Goal: Task Accomplishment & Management: Complete application form

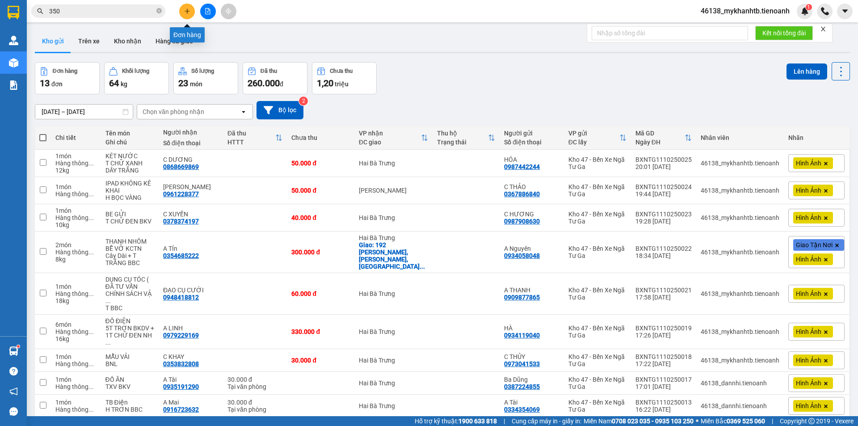
click at [187, 10] on icon "plus" at bounding box center [187, 10] width 0 height 5
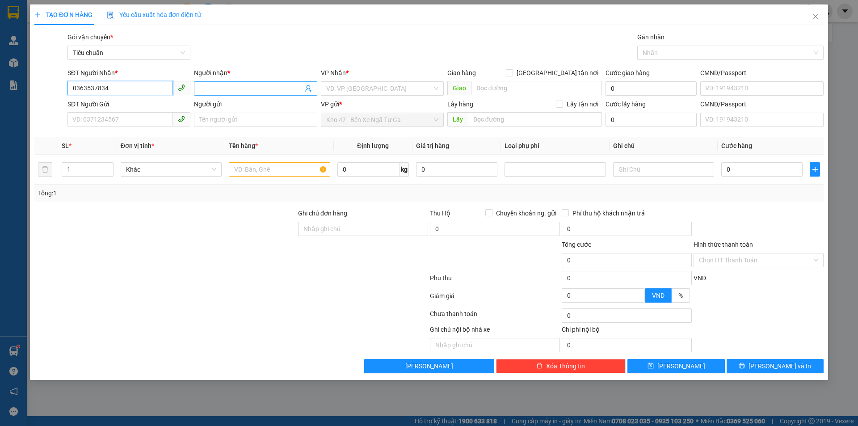
type input "0363537834"
click at [291, 86] on input "Người nhận *" at bounding box center [250, 89] width 103 height 10
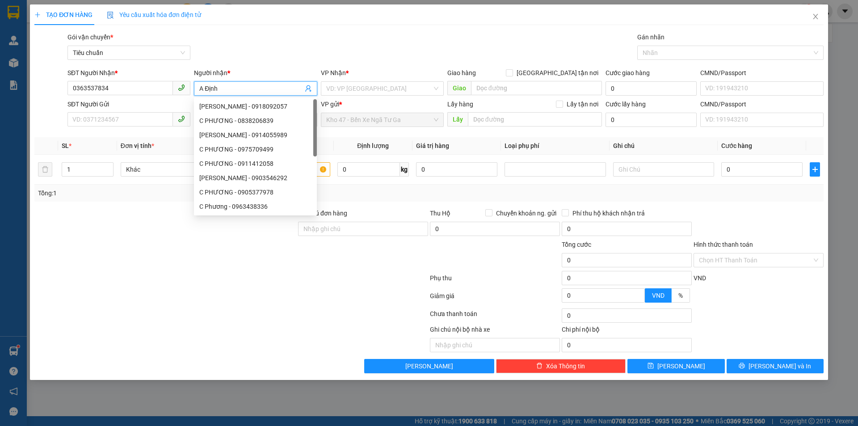
type input "A Định"
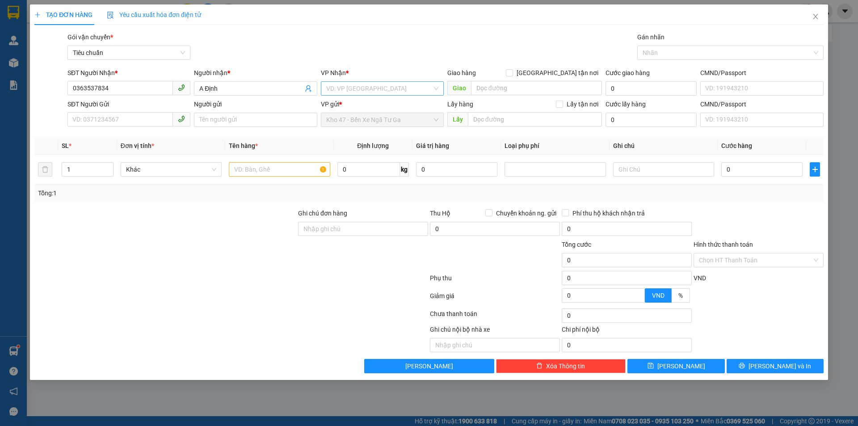
click at [388, 90] on input "search" at bounding box center [379, 88] width 106 height 13
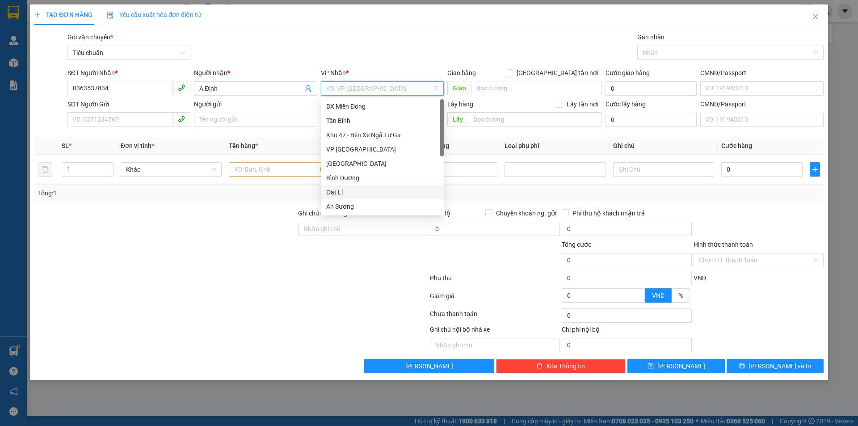
click at [362, 189] on div "Đạt Lí" at bounding box center [382, 192] width 112 height 10
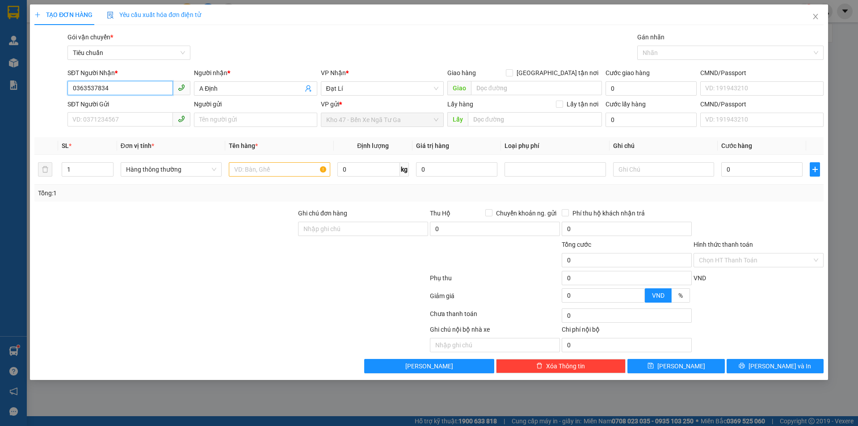
click at [118, 91] on input "0363537834" at bounding box center [121, 88] width 106 height 14
click at [93, 124] on input "SĐT Người Gửi" at bounding box center [121, 119] width 106 height 14
paste input "0363537834"
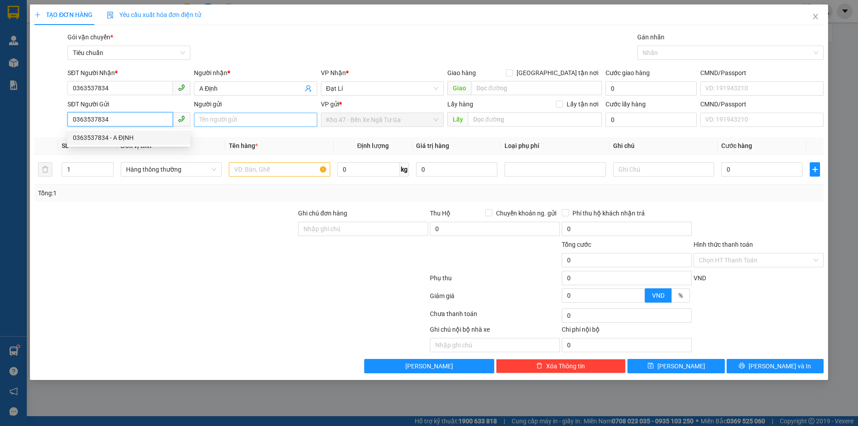
type input "0363537834"
click at [250, 124] on input "Người gửi" at bounding box center [255, 120] width 123 height 14
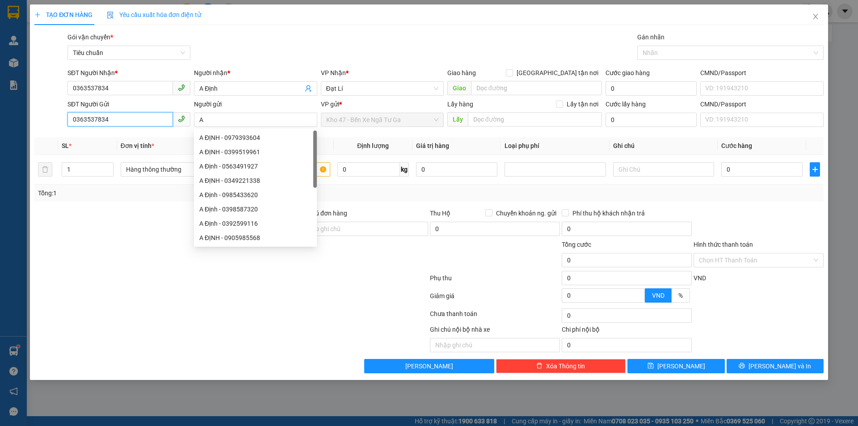
click at [124, 124] on input "0363537834" at bounding box center [121, 119] width 106 height 14
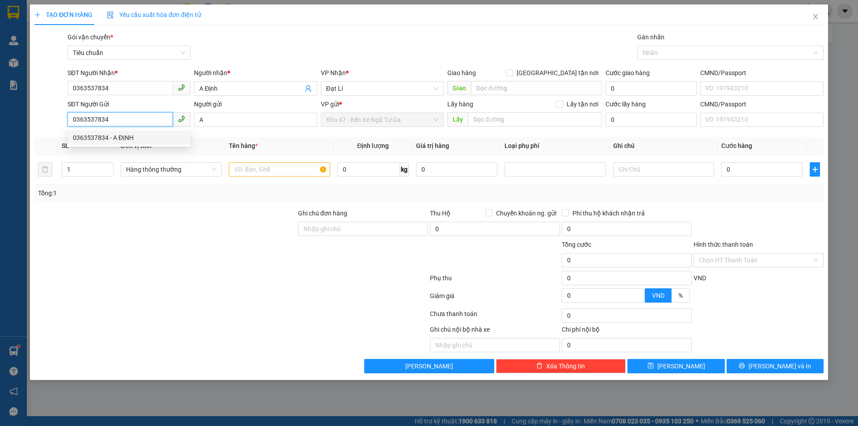
click at [123, 137] on div "0363537834 - A ĐỊNH" at bounding box center [129, 138] width 112 height 10
type input "A ĐỊNH"
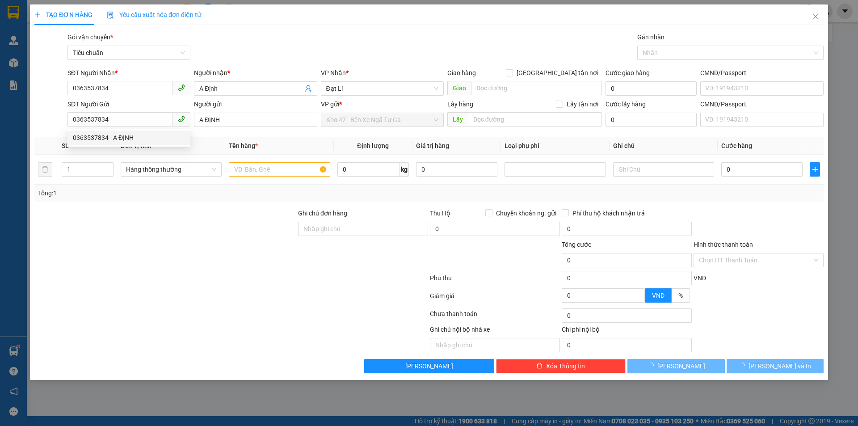
type input "150.000"
drag, startPoint x: 216, startPoint y: 330, endPoint x: 227, endPoint y: 210, distance: 120.8
click at [216, 331] on div at bounding box center [149, 339] width 231 height 28
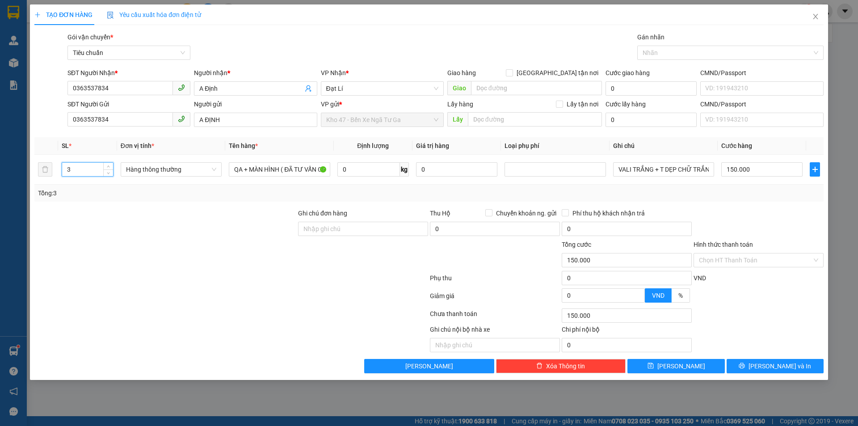
drag, startPoint x: 84, startPoint y: 166, endPoint x: 0, endPoint y: 167, distance: 84.1
click at [0, 167] on div "TẠO ĐƠN HÀNG Yêu cầu xuất hóa đơn điện tử Transit Pickup Surcharge Ids Transit …" at bounding box center [429, 213] width 858 height 426
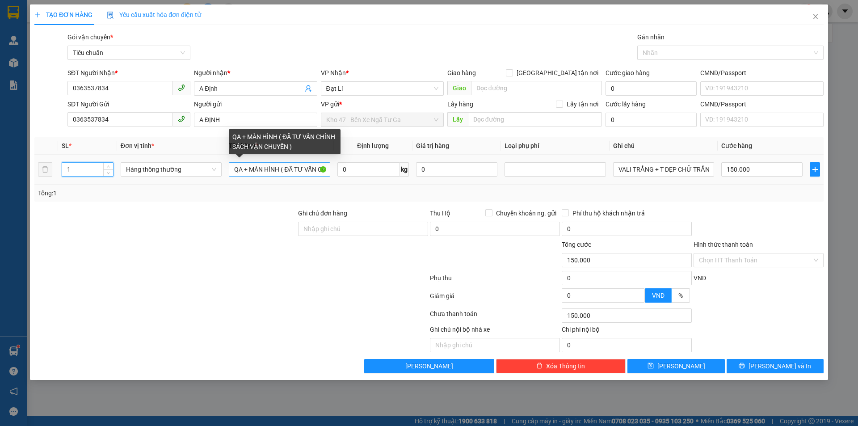
type input "1"
click at [248, 163] on input "QA + MÀN HÌNH ( ĐÃ TƯ VẤN CHÍNH SÁCH VẬN CHUYỂN )" at bounding box center [279, 169] width 101 height 14
type input "0"
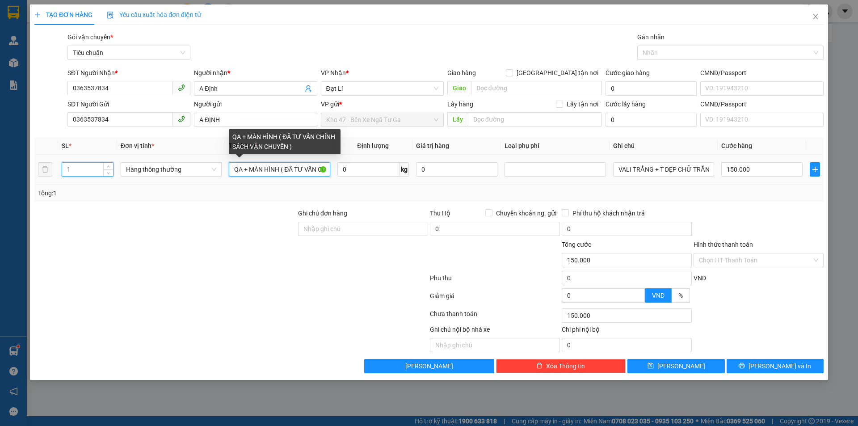
type input "0"
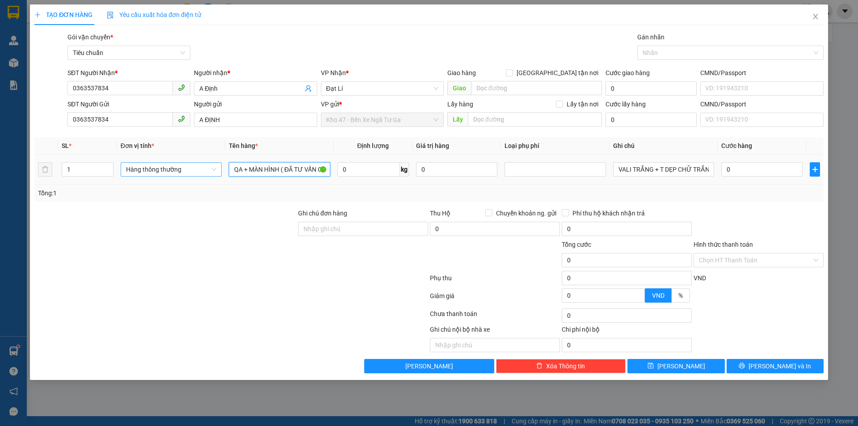
click at [175, 165] on span "Hàng thông thường" at bounding box center [171, 169] width 90 height 13
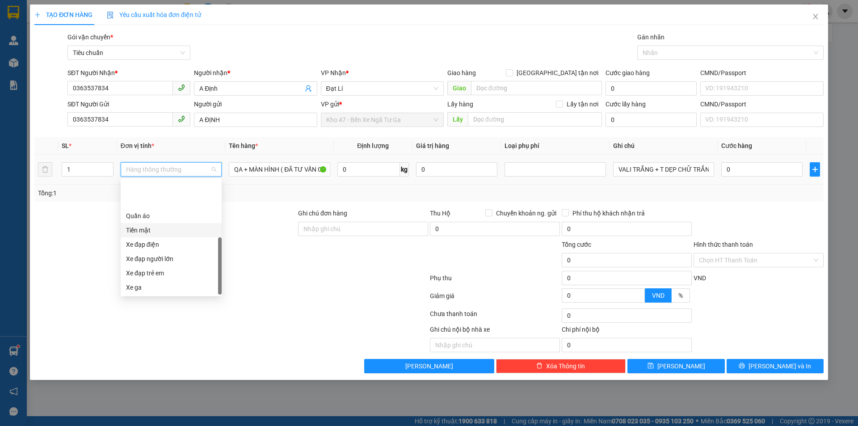
scroll to position [43, 0]
click at [159, 241] on div "Xe ga" at bounding box center [171, 245] width 90 height 10
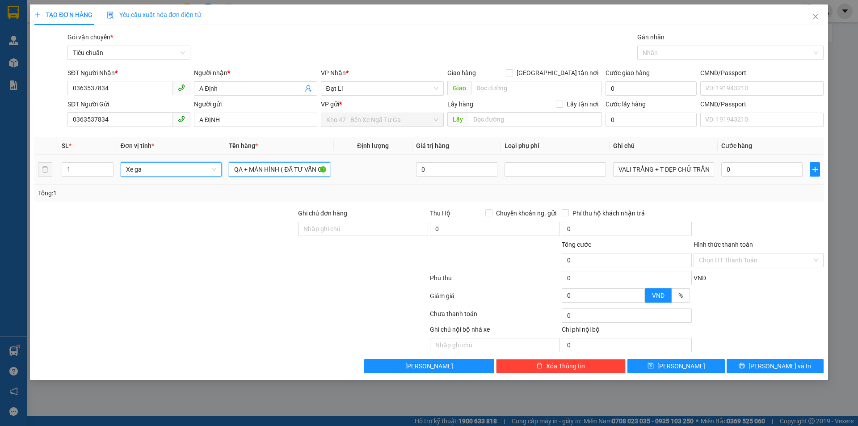
click at [247, 169] on input "QA + MÀN HÌNH ( ĐÃ TƯ VẤN CHÍNH SÁCH VẬN CHUYỂN )" at bounding box center [279, 169] width 101 height 14
type input "400.000"
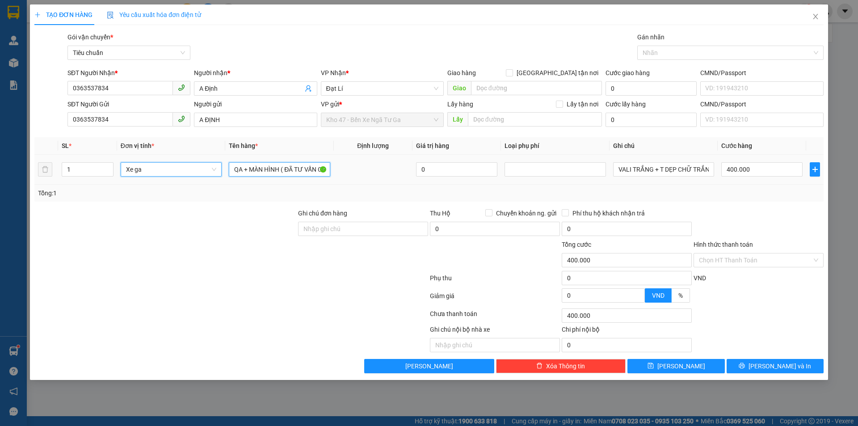
click at [247, 169] on input "QA + MÀN HÌNH ( ĐÃ TƯ VẤN CHÍNH SÁCH VẬN CHUYỂN )" at bounding box center [279, 169] width 101 height 14
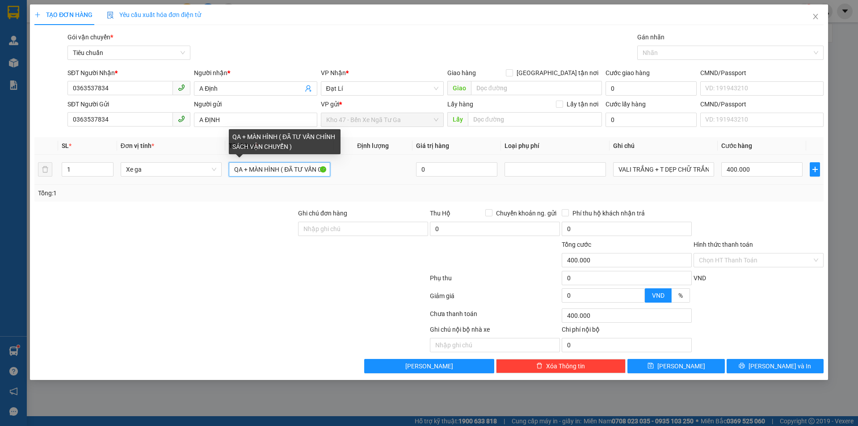
click at [247, 169] on input "QA + MÀN HÌNH ( ĐÃ TƯ VẤN CHÍNH SÁCH VẬN CHUYỂN )" at bounding box center [279, 169] width 101 height 14
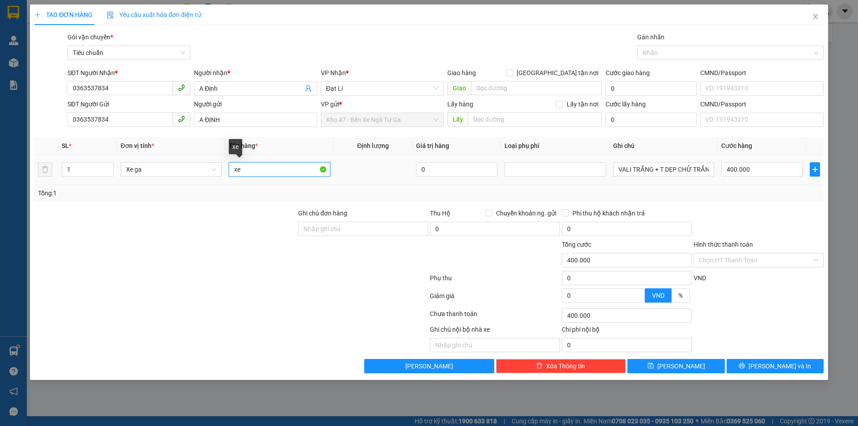
type input "x"
type input "Xe SH Trắng 47P1 - 348.43"
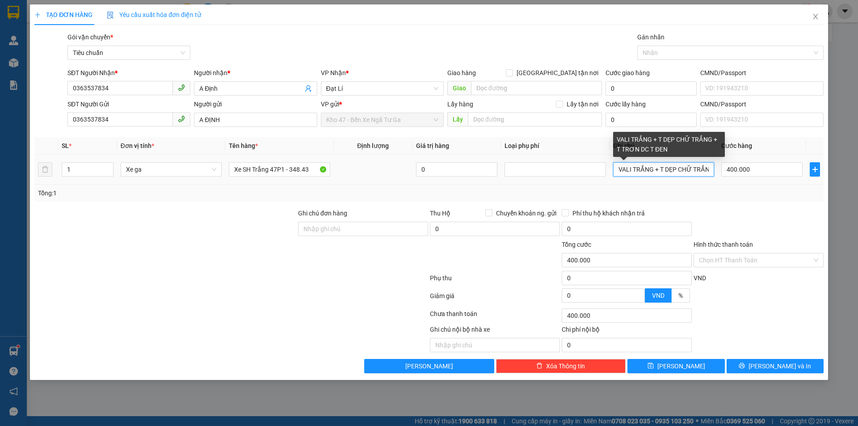
click at [666, 169] on input "VALI TRẮNG + T DẸP CHỮ TRẮNG + T TRƠN DC T ĐEN" at bounding box center [663, 169] width 101 height 14
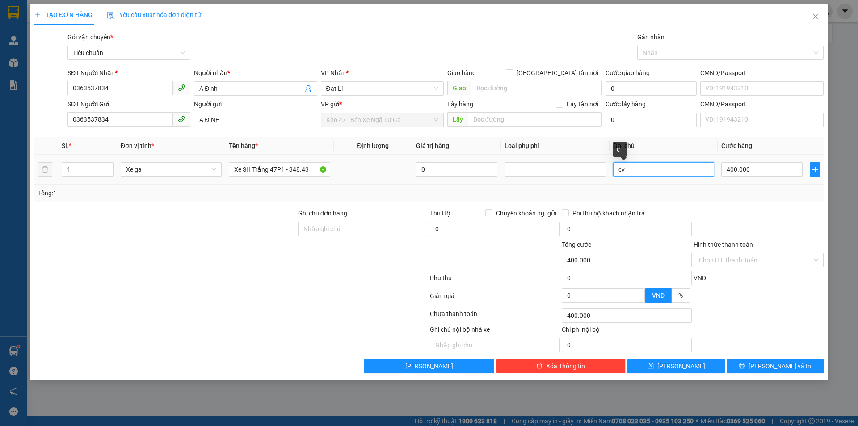
type input "c"
type input "SH TRẮNG + CV"
click at [737, 208] on div at bounding box center [759, 223] width 132 height 31
click at [754, 169] on input "400.000" at bounding box center [762, 169] width 81 height 14
type input "6"
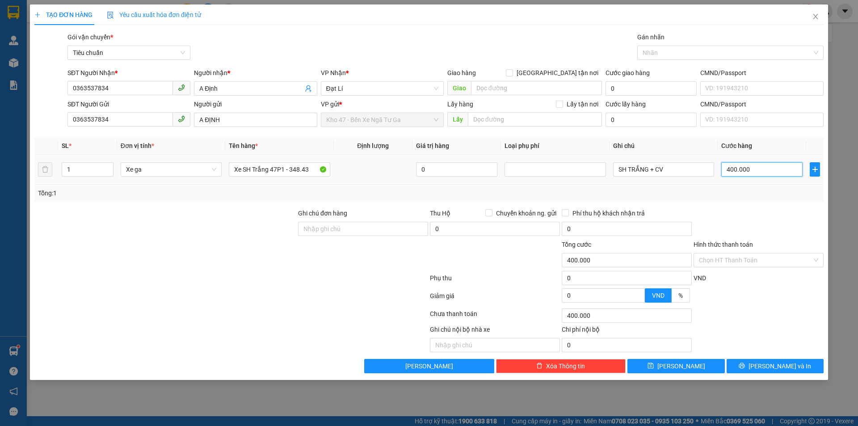
type input "6"
type input "60"
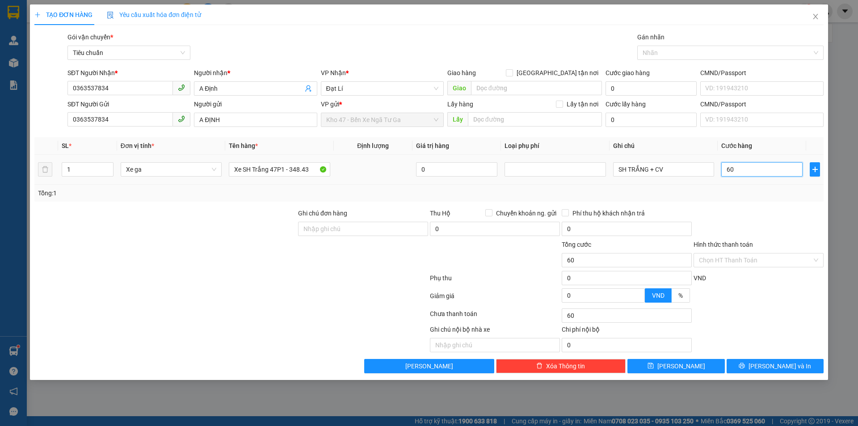
type input "600"
type input "6.000"
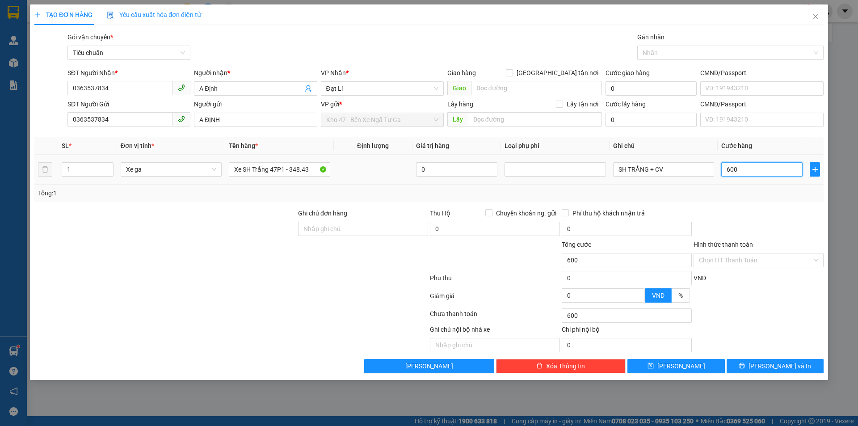
type input "6.000"
type input "60.000"
type input "600.000"
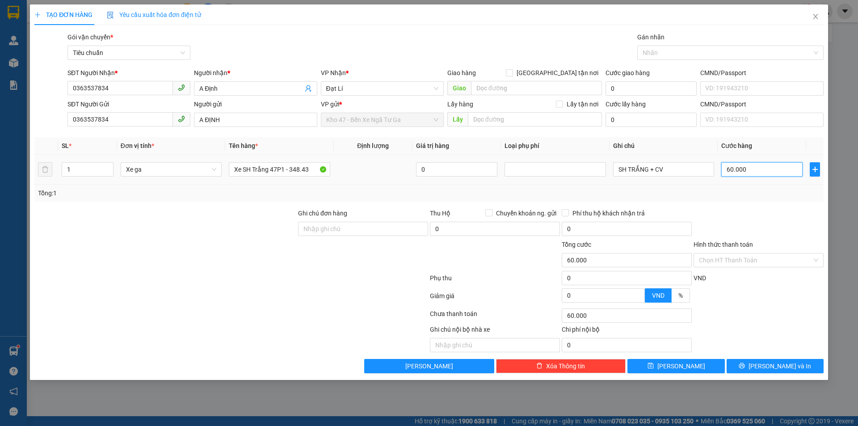
type input "600.000"
click at [754, 210] on div at bounding box center [759, 223] width 132 height 31
click at [778, 365] on span "[PERSON_NAME] và In" at bounding box center [780, 366] width 63 height 10
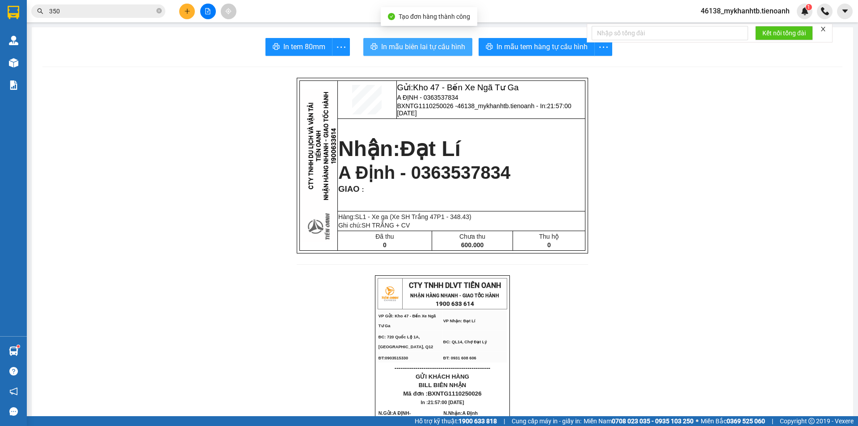
click at [409, 46] on span "In mẫu biên lai tự cấu hình" at bounding box center [423, 46] width 84 height 11
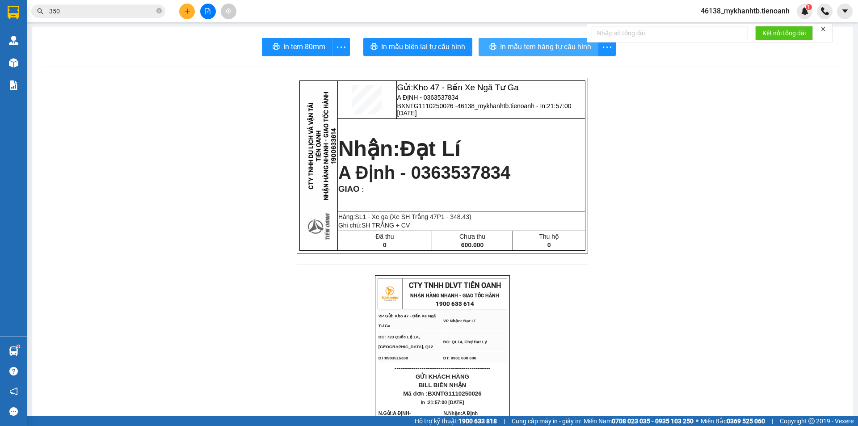
click at [555, 38] on button "In mẫu tem hàng tự cấu hình" at bounding box center [539, 47] width 120 height 18
click at [84, 8] on input "350" at bounding box center [102, 11] width 106 height 10
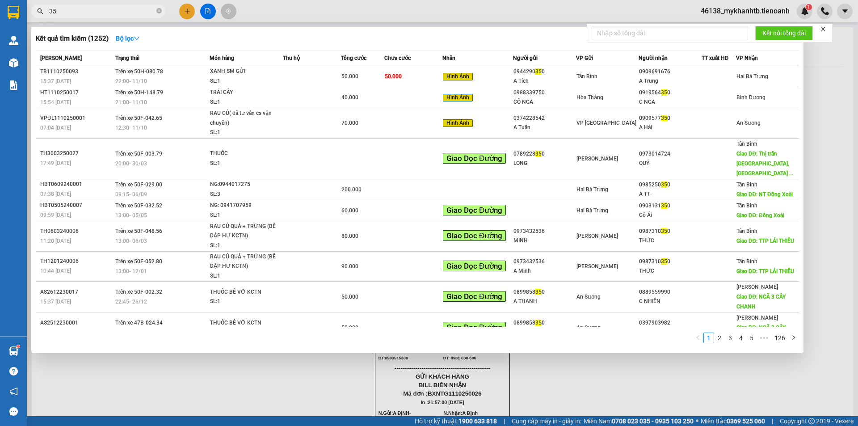
type input "3"
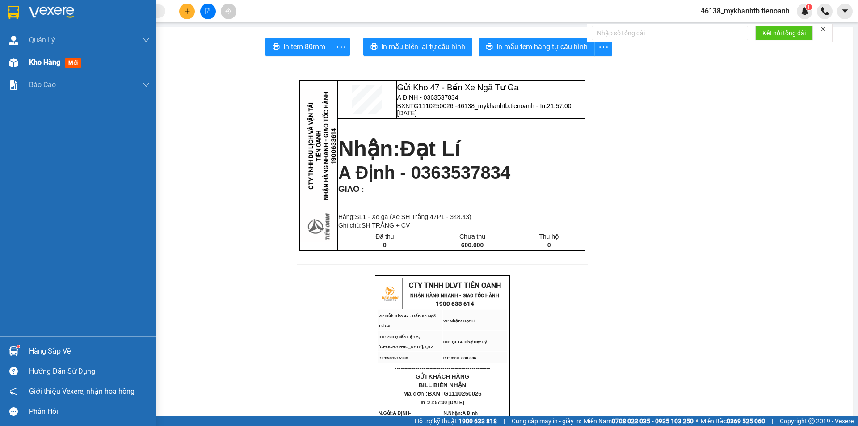
click at [33, 52] on div "Kho hàng mới" at bounding box center [89, 62] width 121 height 22
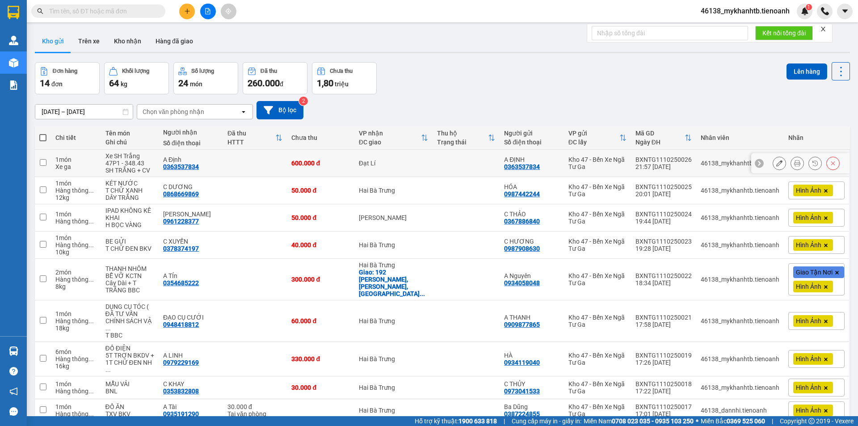
click at [812, 165] on icon at bounding box center [815, 163] width 6 height 6
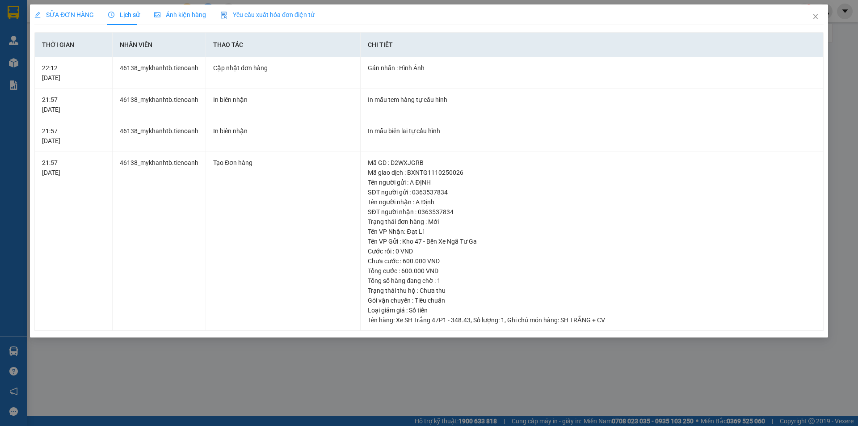
click at [180, 15] on span "Ảnh kiện hàng" at bounding box center [180, 14] width 52 height 7
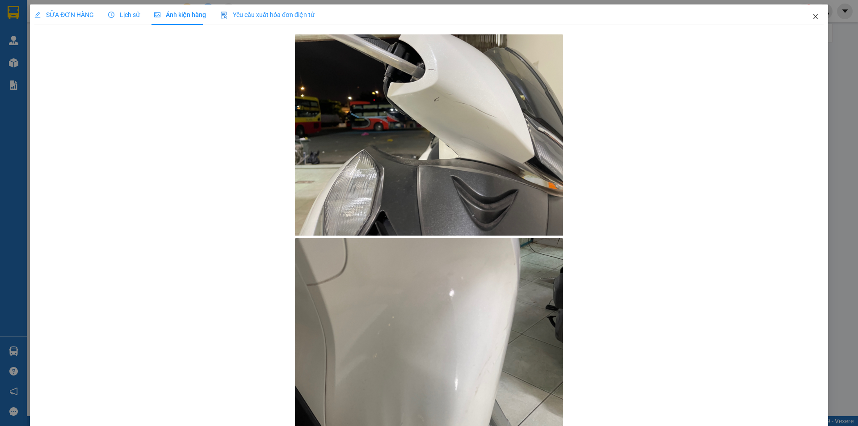
click at [806, 13] on span "Close" at bounding box center [815, 16] width 25 height 25
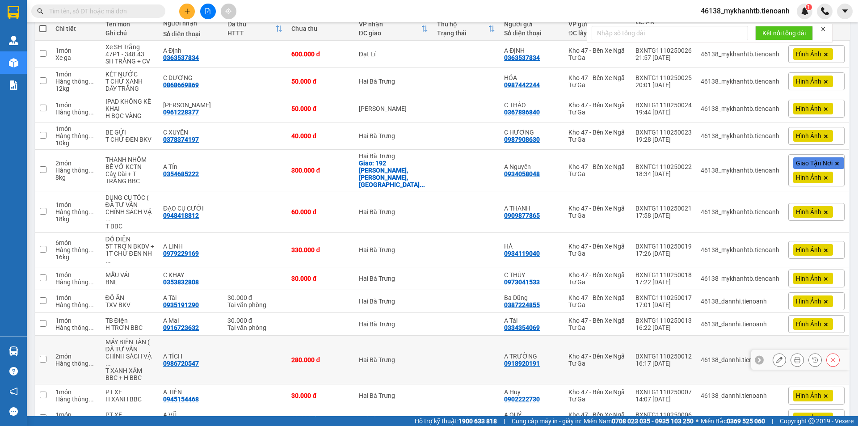
scroll to position [4, 0]
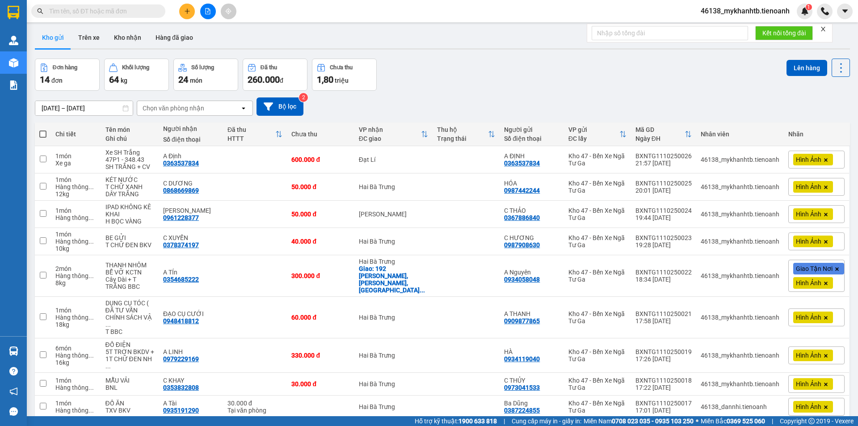
click at [43, 132] on span at bounding box center [42, 134] width 7 height 7
click at [43, 130] on input "checkbox" at bounding box center [43, 130] width 0 height 0
checkbox input "true"
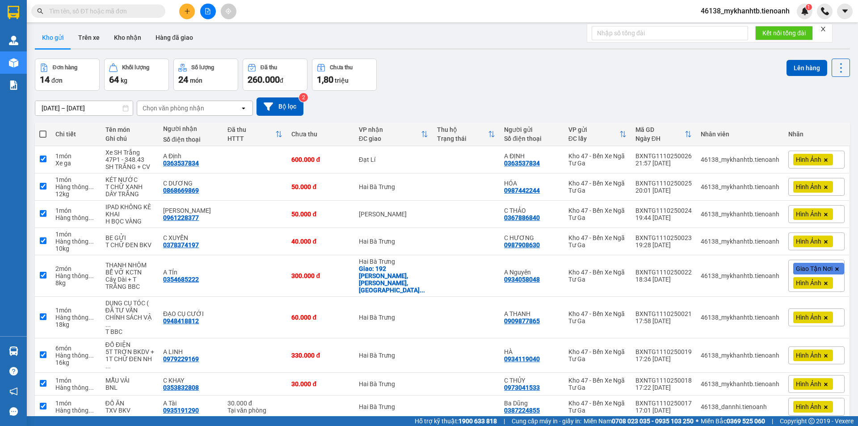
checkbox input "true"
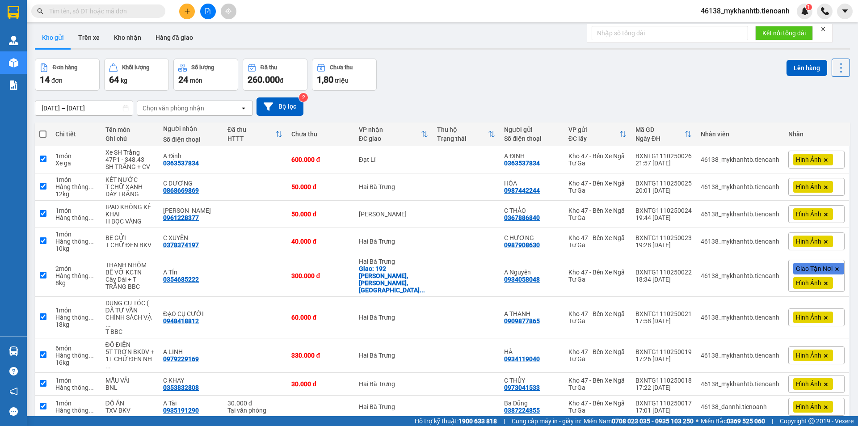
checkbox input "true"
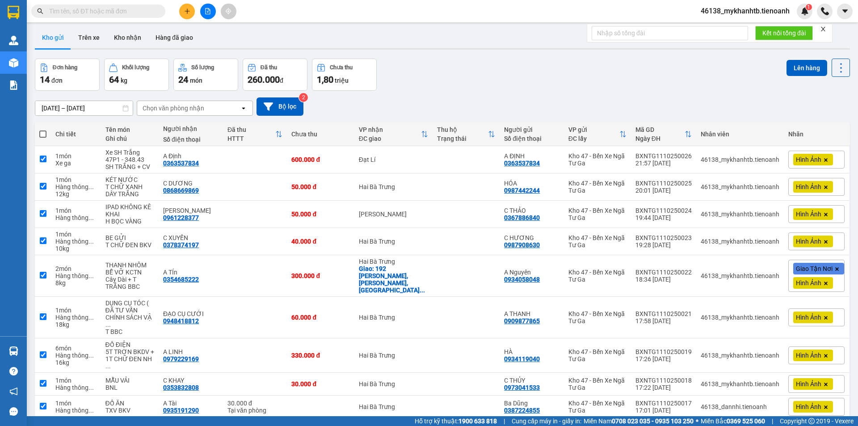
checkbox input "true"
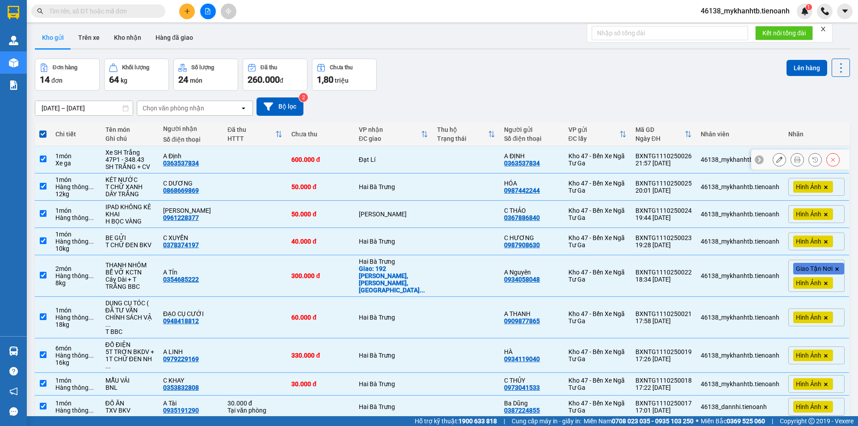
click at [41, 160] on input "checkbox" at bounding box center [43, 159] width 7 height 7
checkbox input "false"
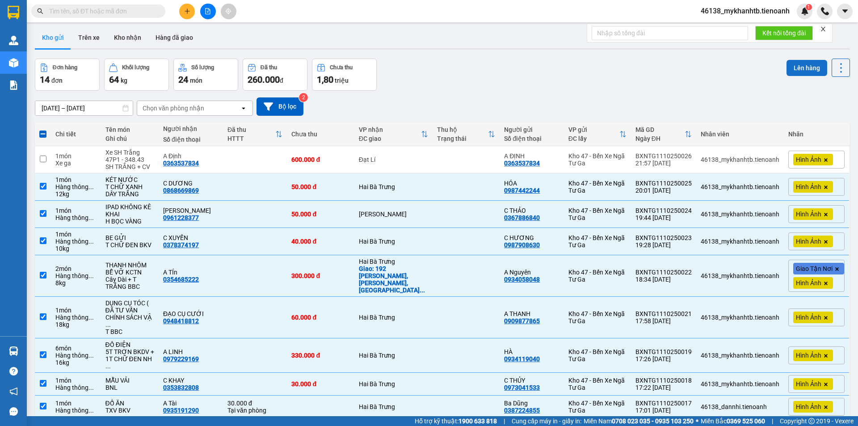
click at [789, 71] on button "Lên hàng" at bounding box center [807, 68] width 41 height 16
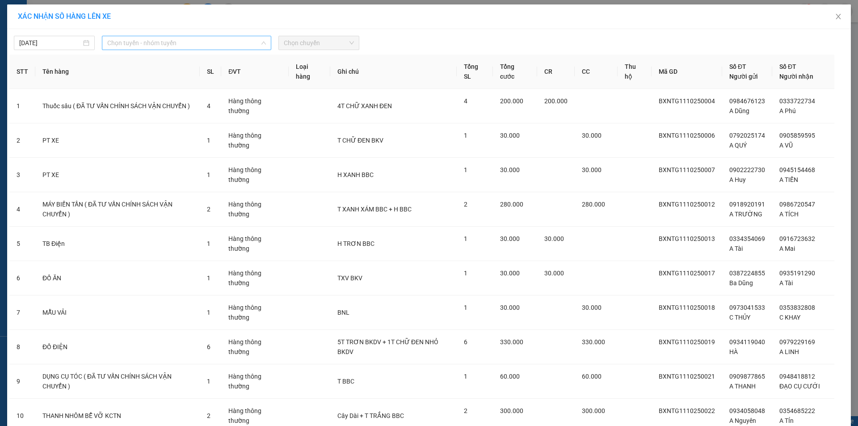
click at [148, 42] on span "Chọn tuyến - nhóm tuyến" at bounding box center [186, 42] width 159 height 13
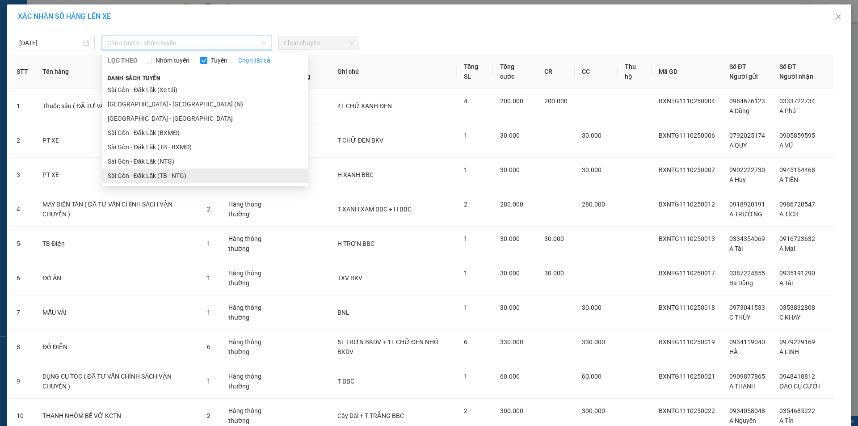
click at [169, 173] on li "Sài Gòn - Đăk Lăk (TB - NTG)" at bounding box center [205, 176] width 206 height 14
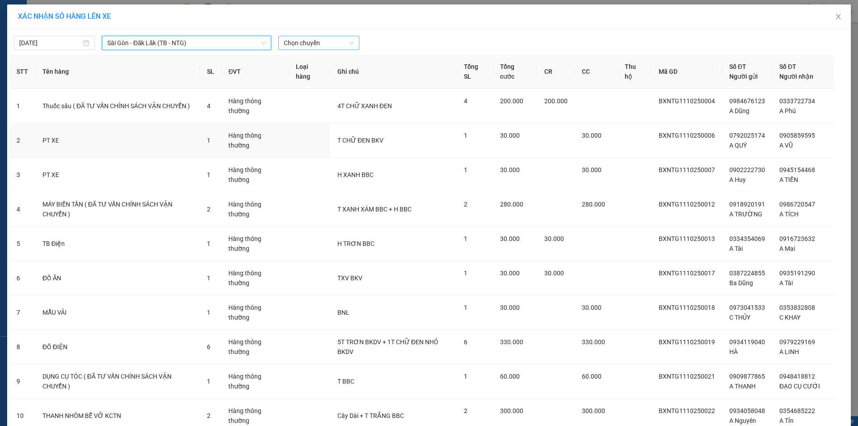
click at [317, 48] on span "Chọn chuyến" at bounding box center [319, 42] width 70 height 13
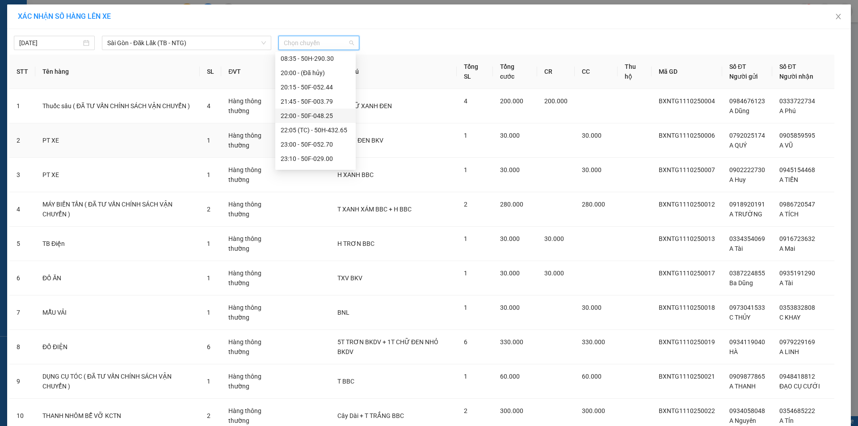
scroll to position [43, 0]
click at [323, 89] on div "21:45 - 50F-003.79" at bounding box center [316, 90] width 70 height 10
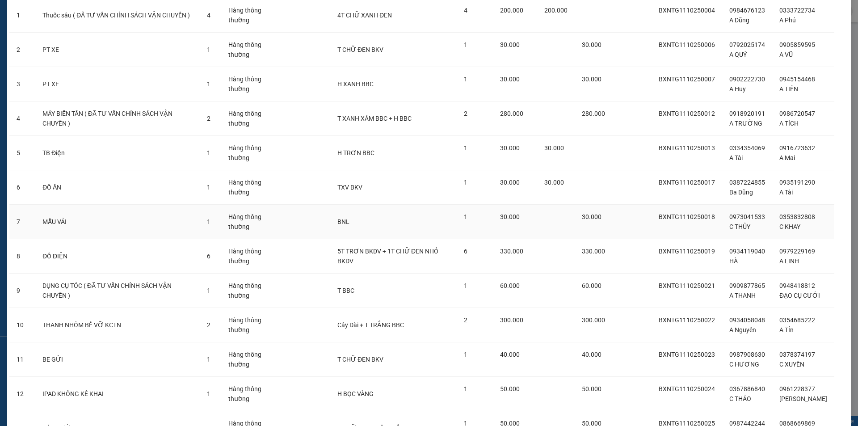
scroll to position [189, 0]
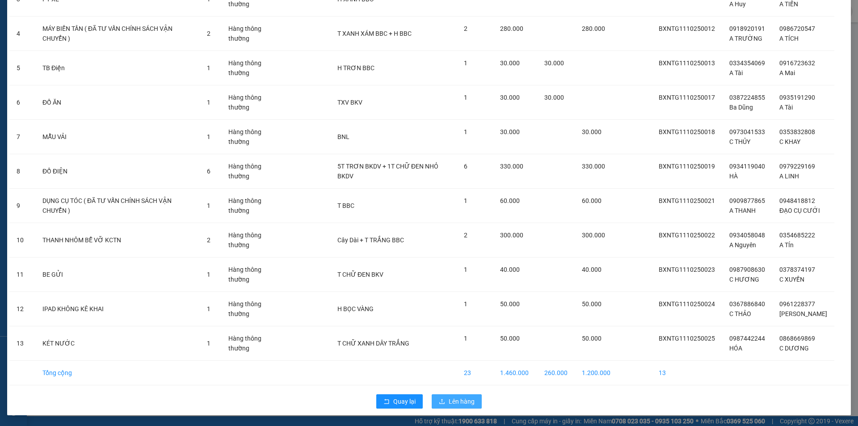
click at [450, 399] on span "Lên hàng" at bounding box center [462, 402] width 26 height 10
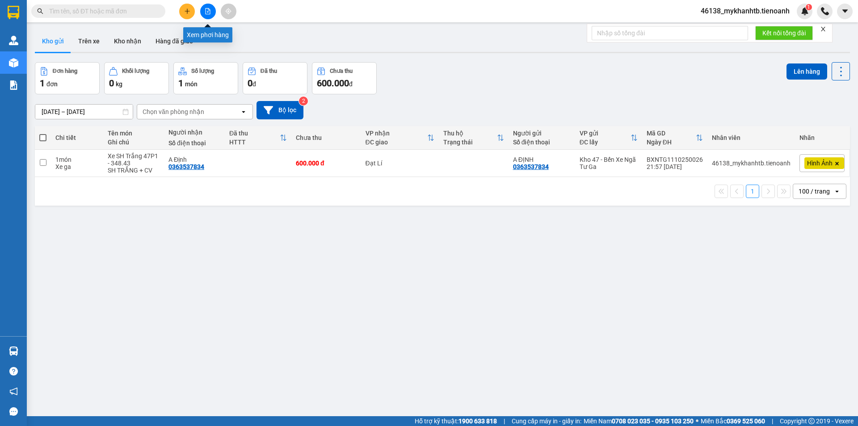
click at [211, 10] on button at bounding box center [208, 12] width 16 height 16
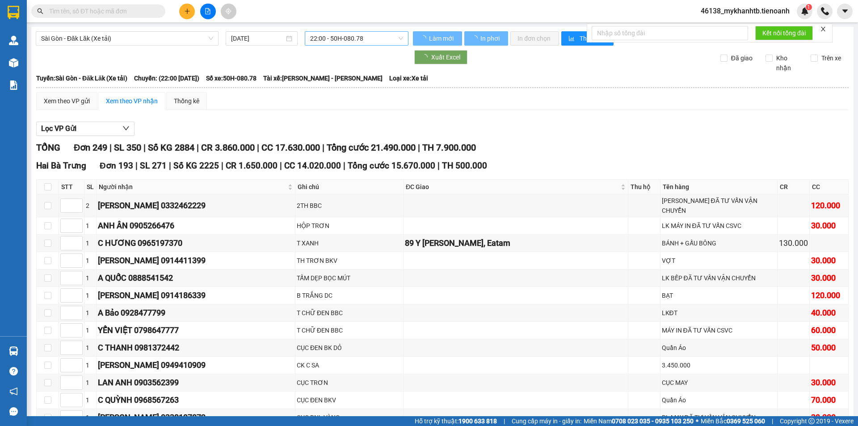
click at [824, 27] on icon "close" at bounding box center [823, 29] width 6 height 6
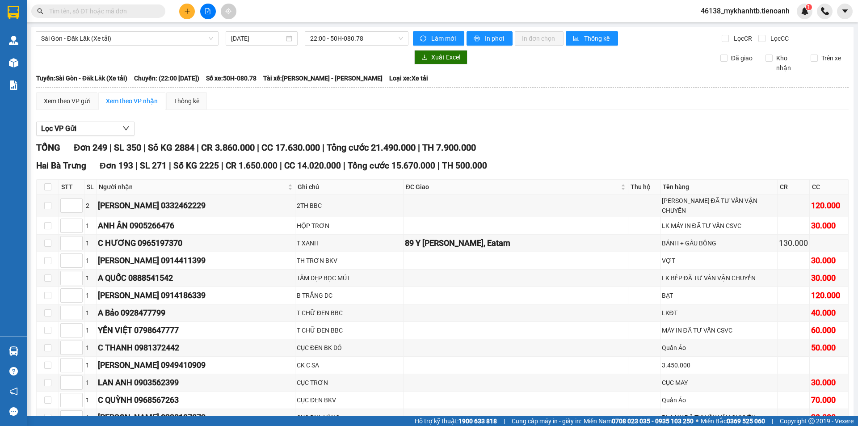
click at [88, 13] on input "text" at bounding box center [102, 11] width 106 height 10
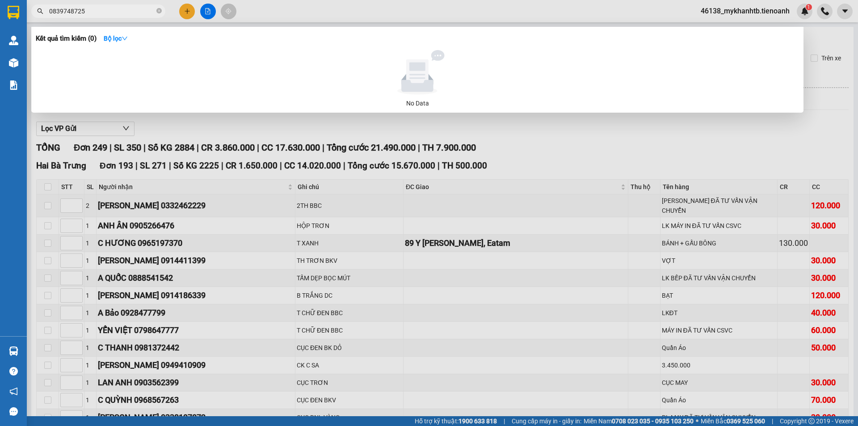
click at [88, 13] on input "0839748725" at bounding box center [102, 11] width 106 height 10
type input "0839748725"
click at [320, 5] on div at bounding box center [429, 213] width 858 height 426
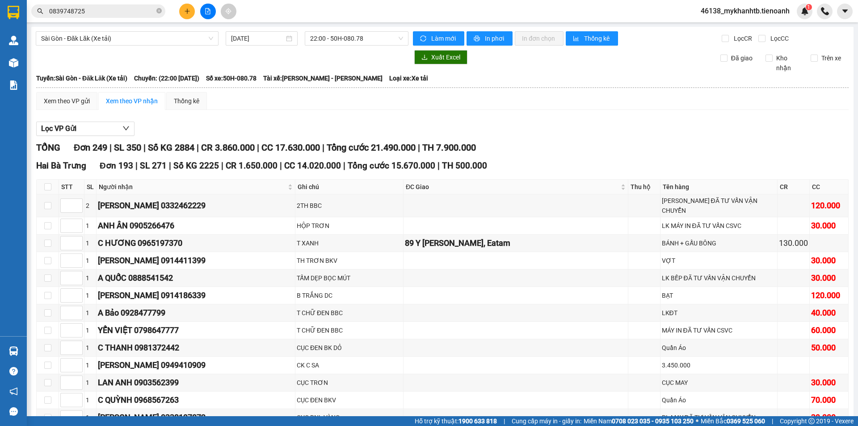
click at [99, 13] on input "0839748725" at bounding box center [102, 11] width 106 height 10
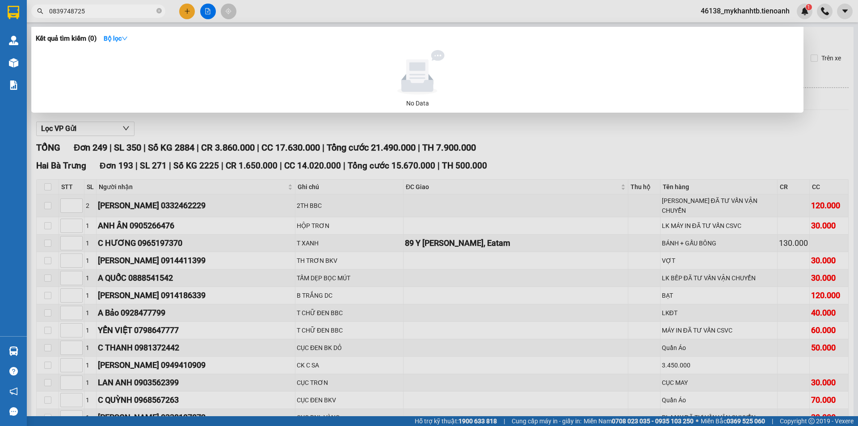
click at [99, 13] on input "0839748725" at bounding box center [102, 11] width 106 height 10
paste input "839748725"
type input "0839748725"
